Goal: Feedback & Contribution: Submit feedback/report problem

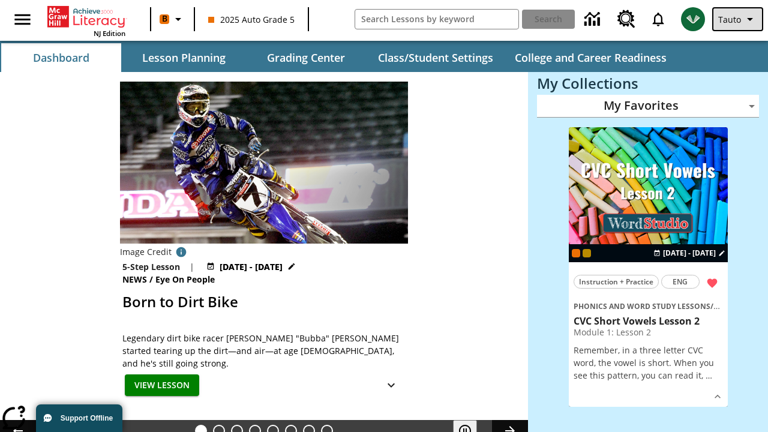
click at [738, 19] on span "Tauto" at bounding box center [729, 19] width 23 height 13
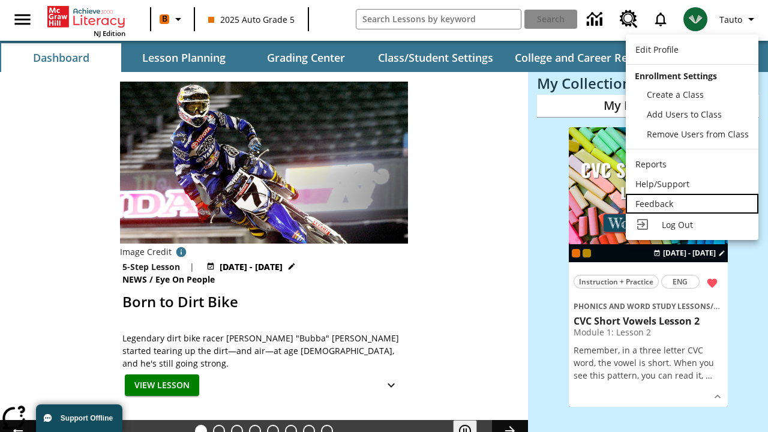
click at [691, 203] on div "Feedback" at bounding box center [691, 203] width 113 height 13
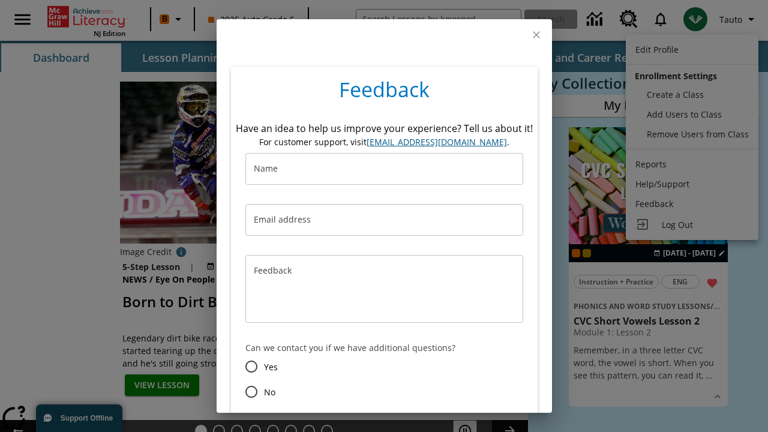
click at [321, 423] on button "Submit" at bounding box center [321, 434] width 49 height 22
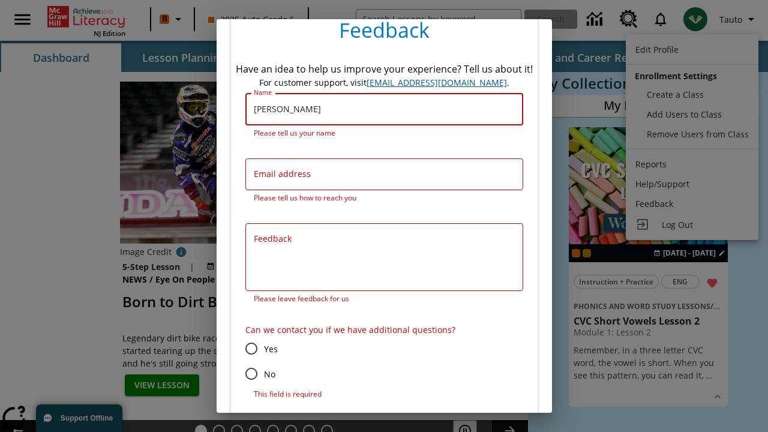
type input "[PERSON_NAME]"
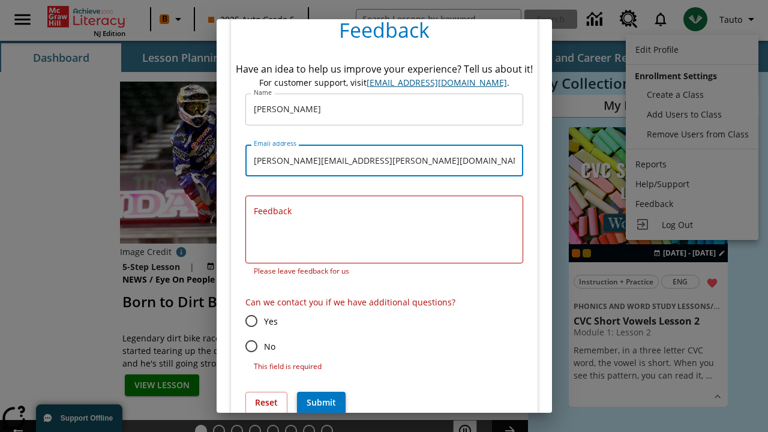
type input "[PERSON_NAME][EMAIL_ADDRESS][PERSON_NAME][DOMAIN_NAME]"
type textarea "Absque animi auctus viscus viduo."
click at [251, 333] on input "No" at bounding box center [251, 345] width 25 height 25
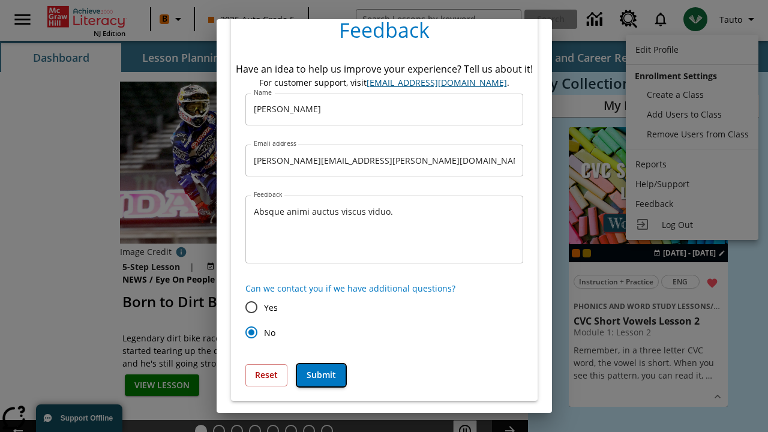
click at [321, 375] on button "Submit" at bounding box center [321, 375] width 49 height 22
radio input "false"
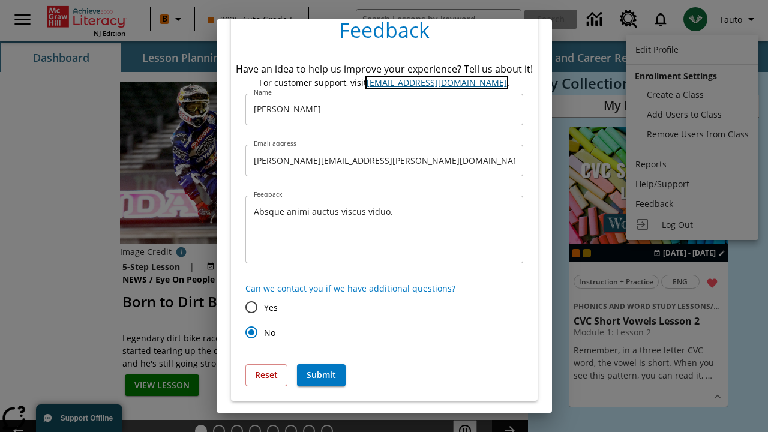
click at [436, 82] on link "[EMAIL_ADDRESS][DOMAIN_NAME]" at bounding box center [436, 82] width 140 height 11
